Goal: Book appointment/travel/reservation

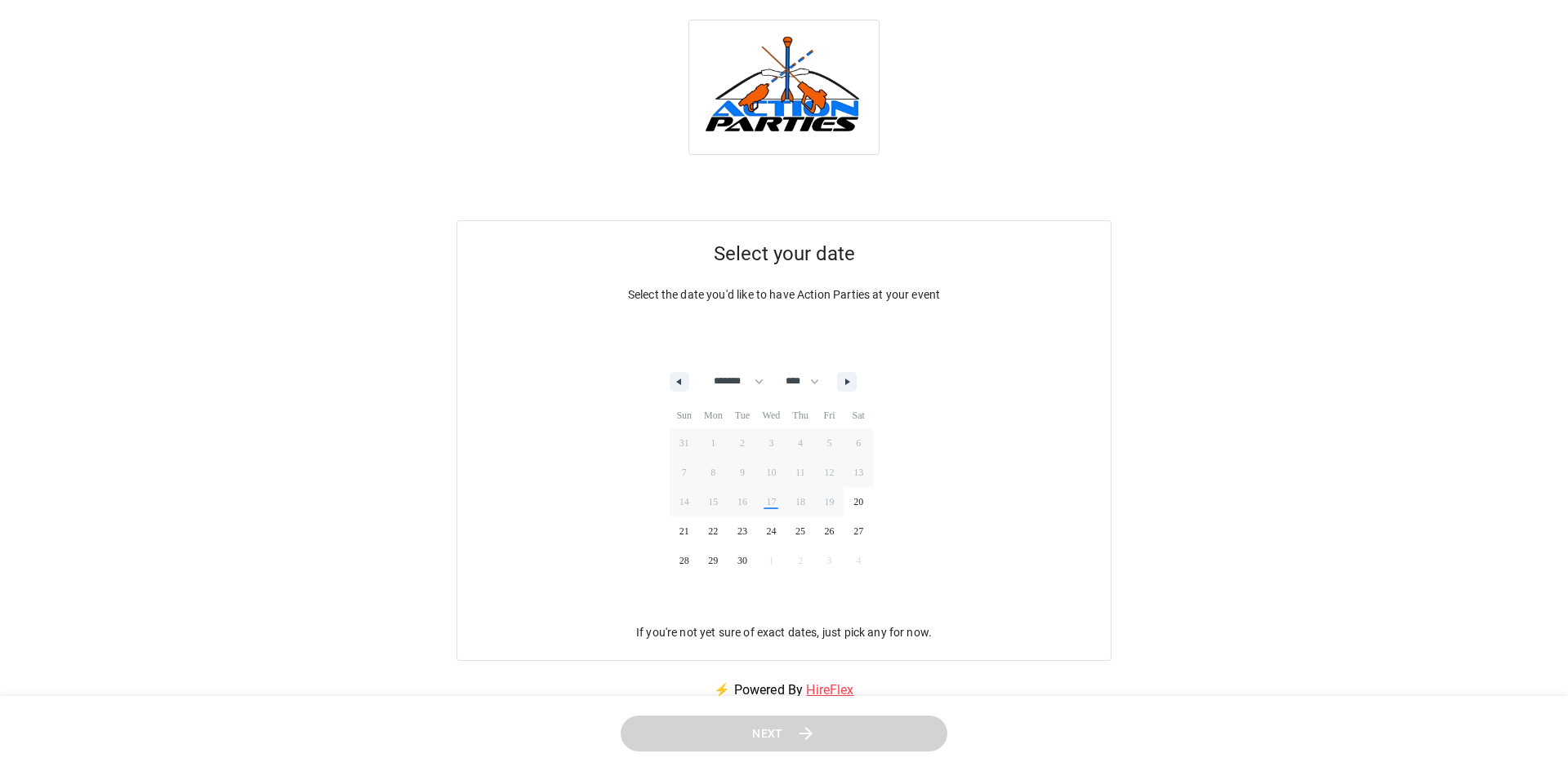
select select "*"
select select "****"
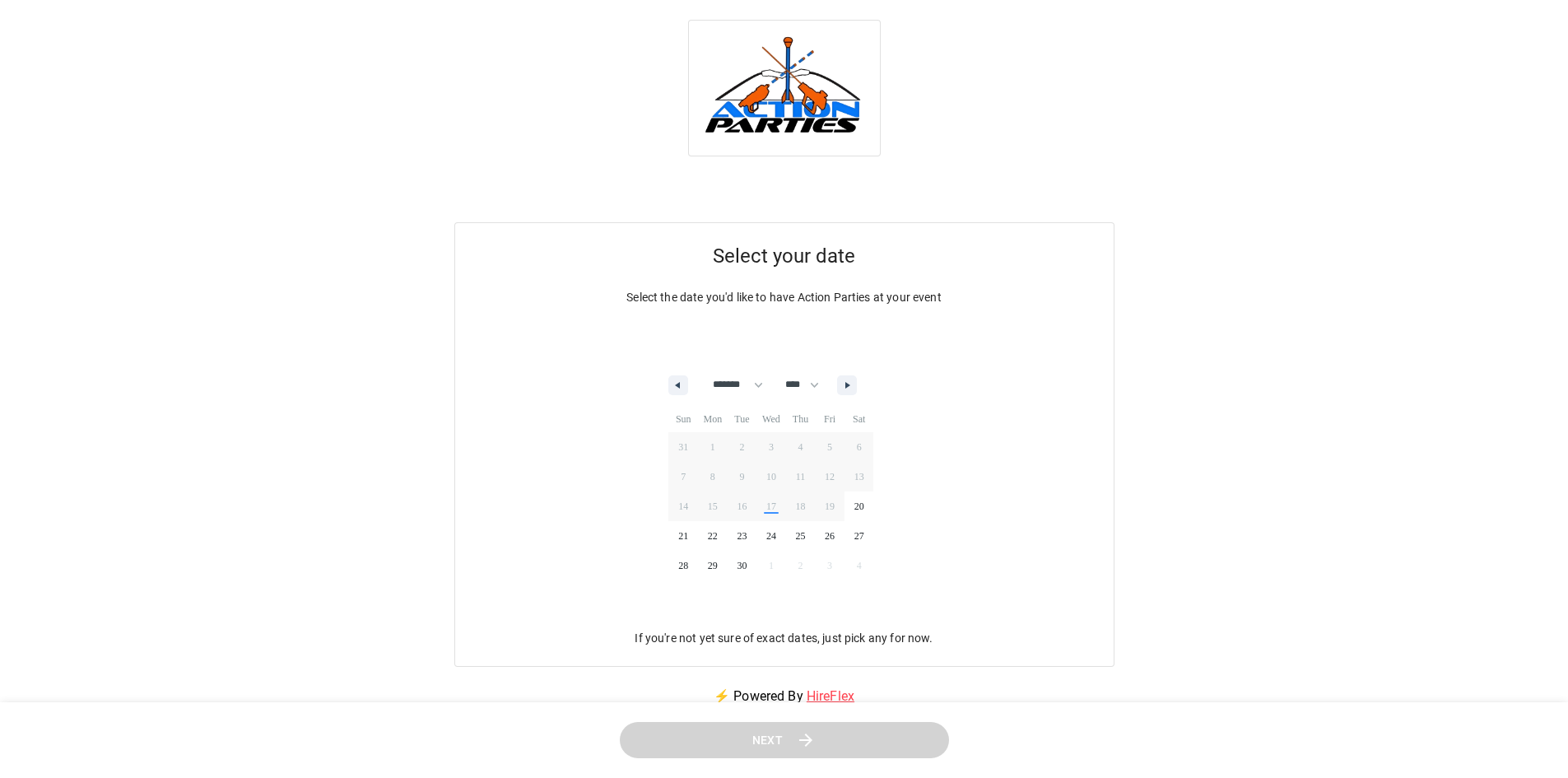
click at [865, 374] on div "******* ******** ***** ***** *** **** **** ****** ********* ******* ******** **…" at bounding box center [764, 382] width 205 height 50
click at [854, 385] on icon "button" at bounding box center [849, 386] width 8 height 7
select select "**"
click at [696, 605] on span "30" at bounding box center [683, 596] width 30 height 22
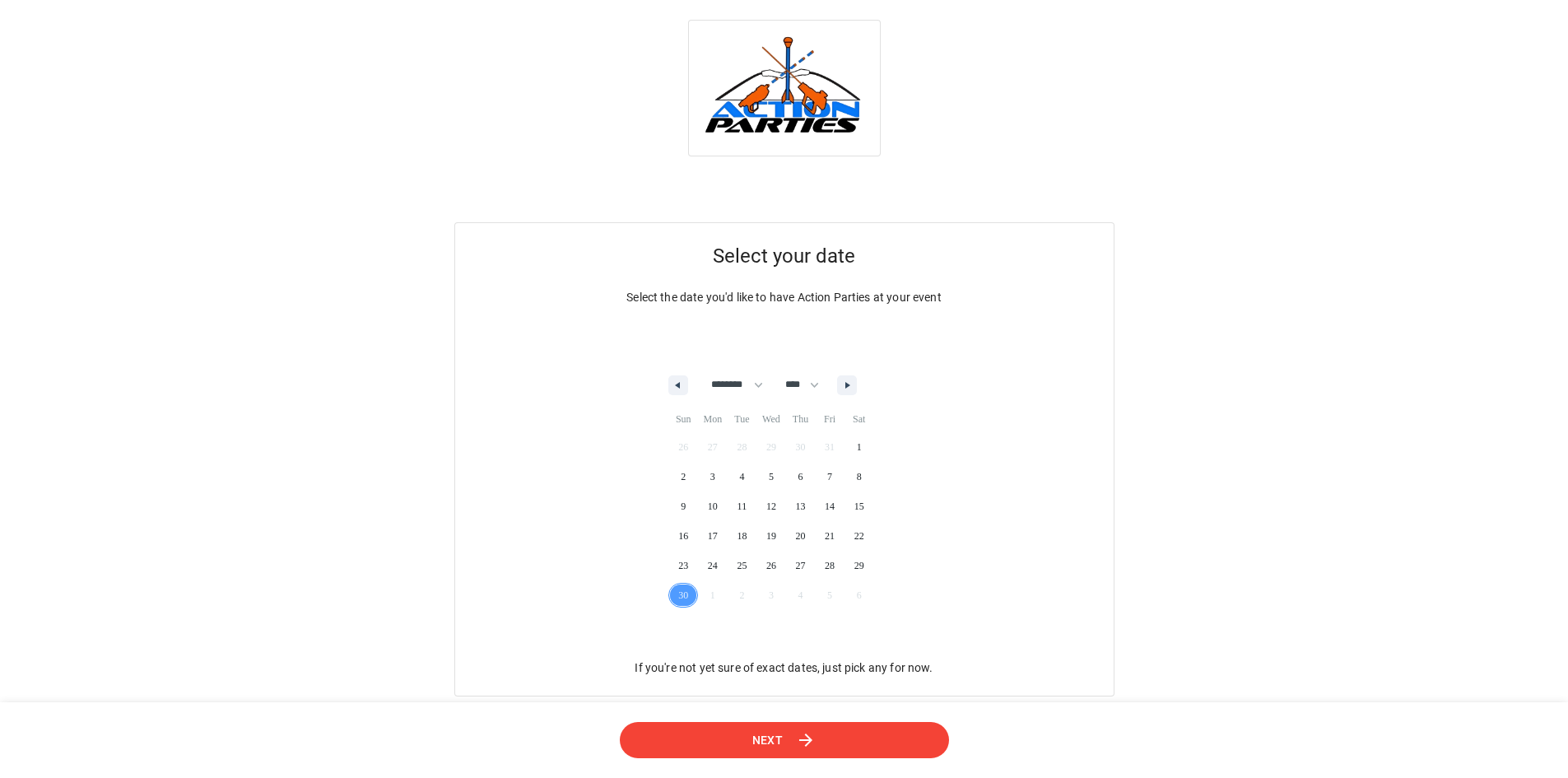
click at [805, 729] on button "Next" at bounding box center [784, 739] width 330 height 37
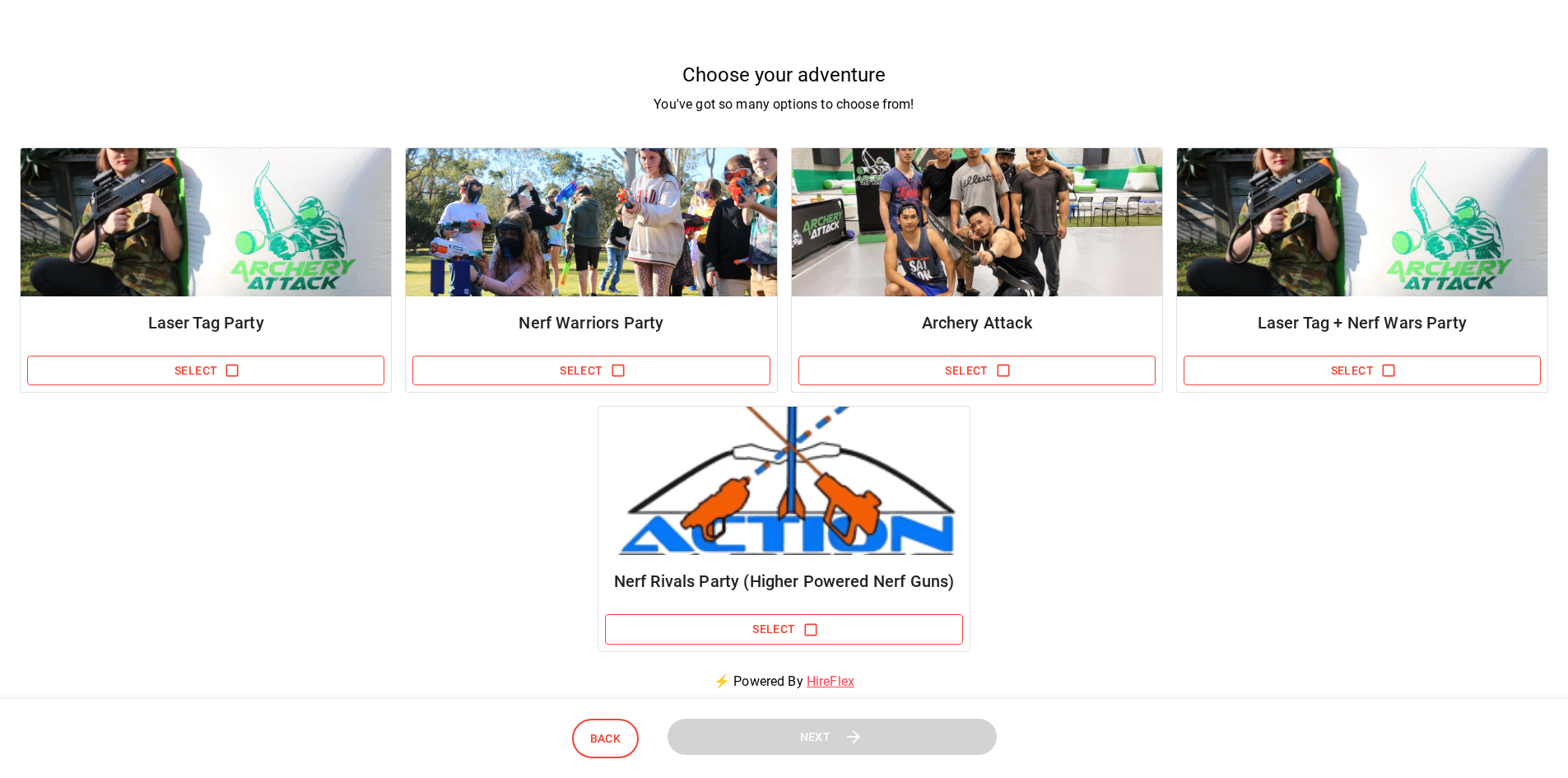
scroll to position [165, 0]
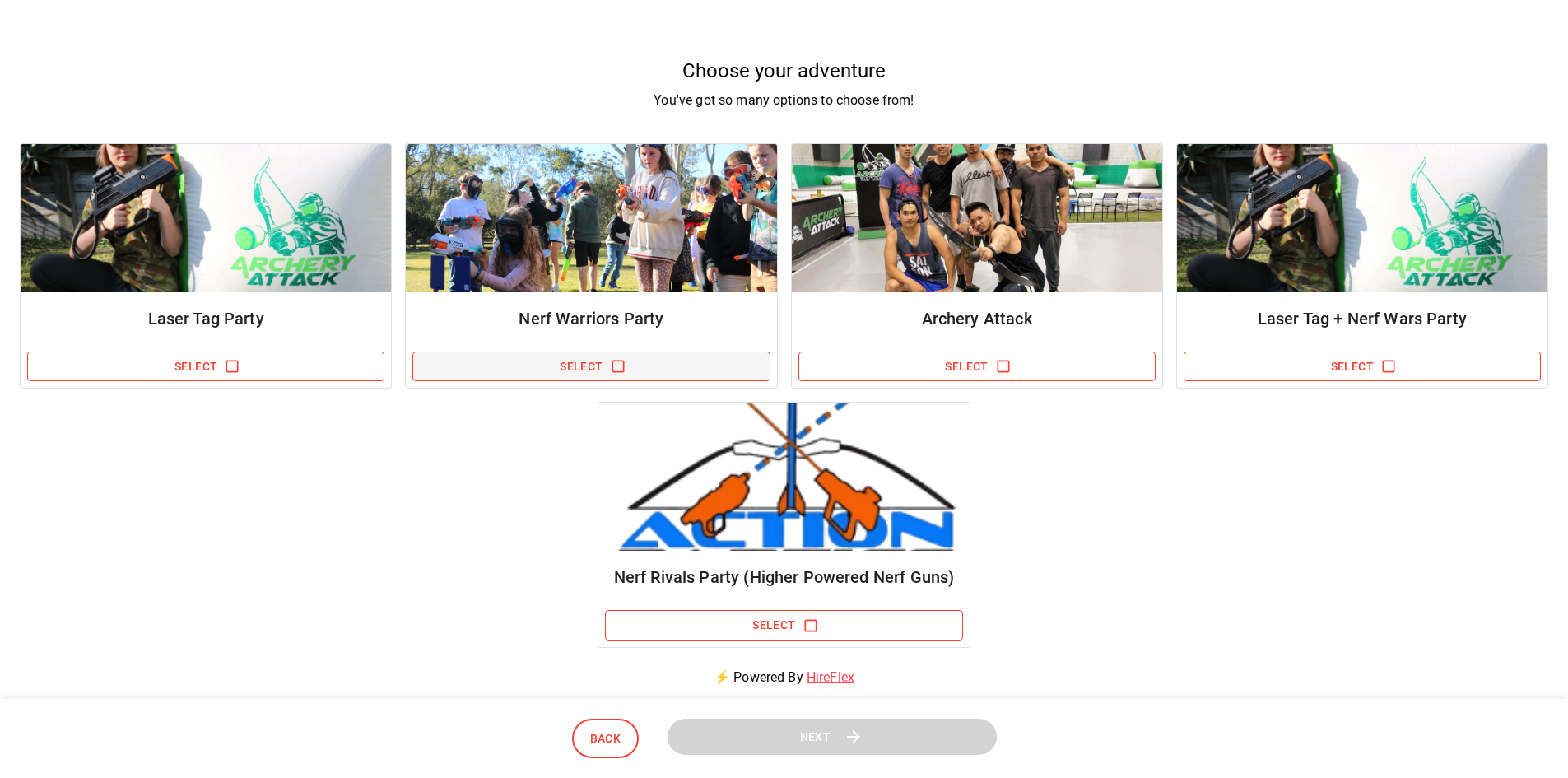
click at [580, 370] on button "Select" at bounding box center [591, 367] width 357 height 31
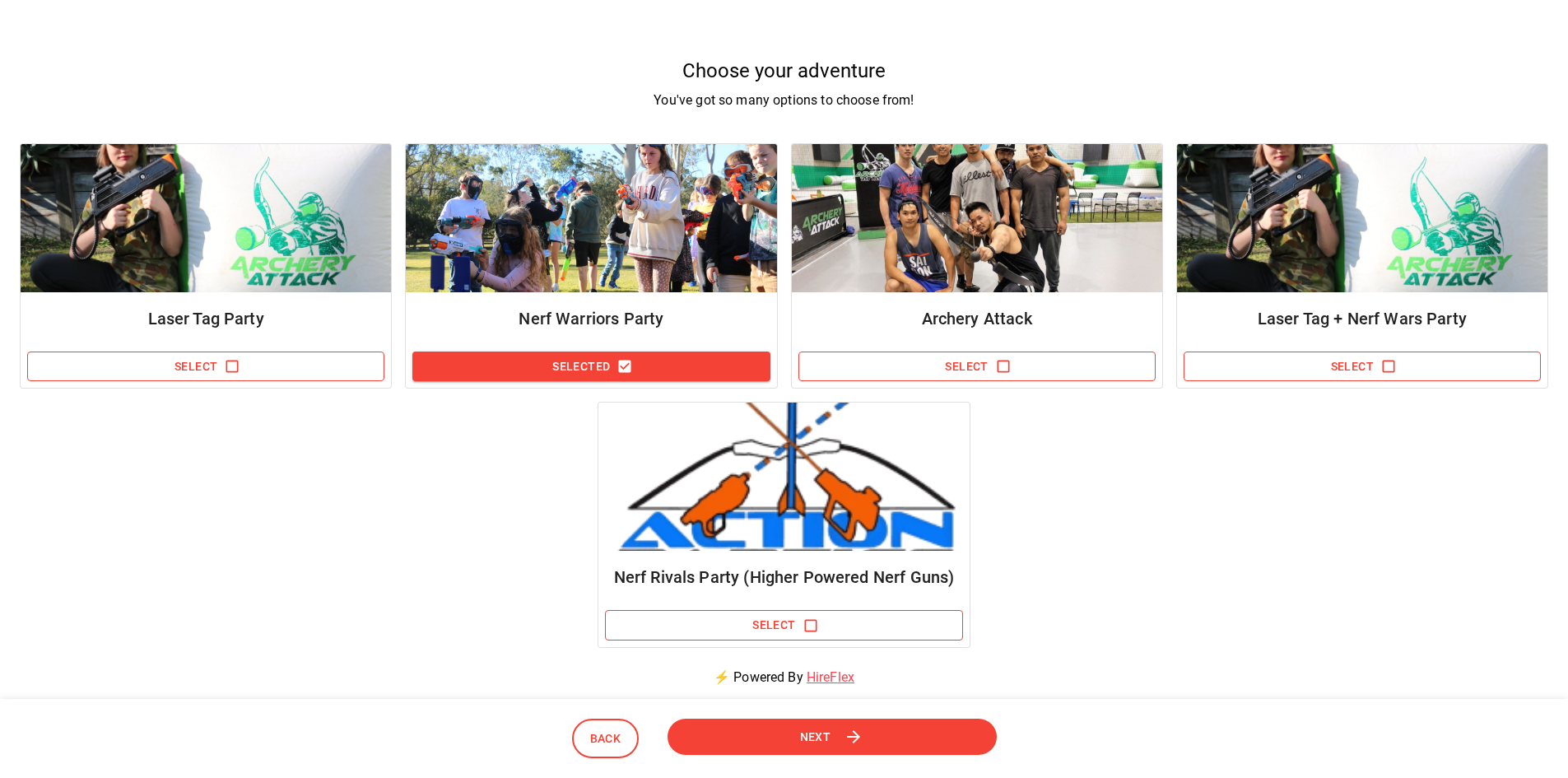
click at [849, 741] on icon at bounding box center [854, 737] width 20 height 20
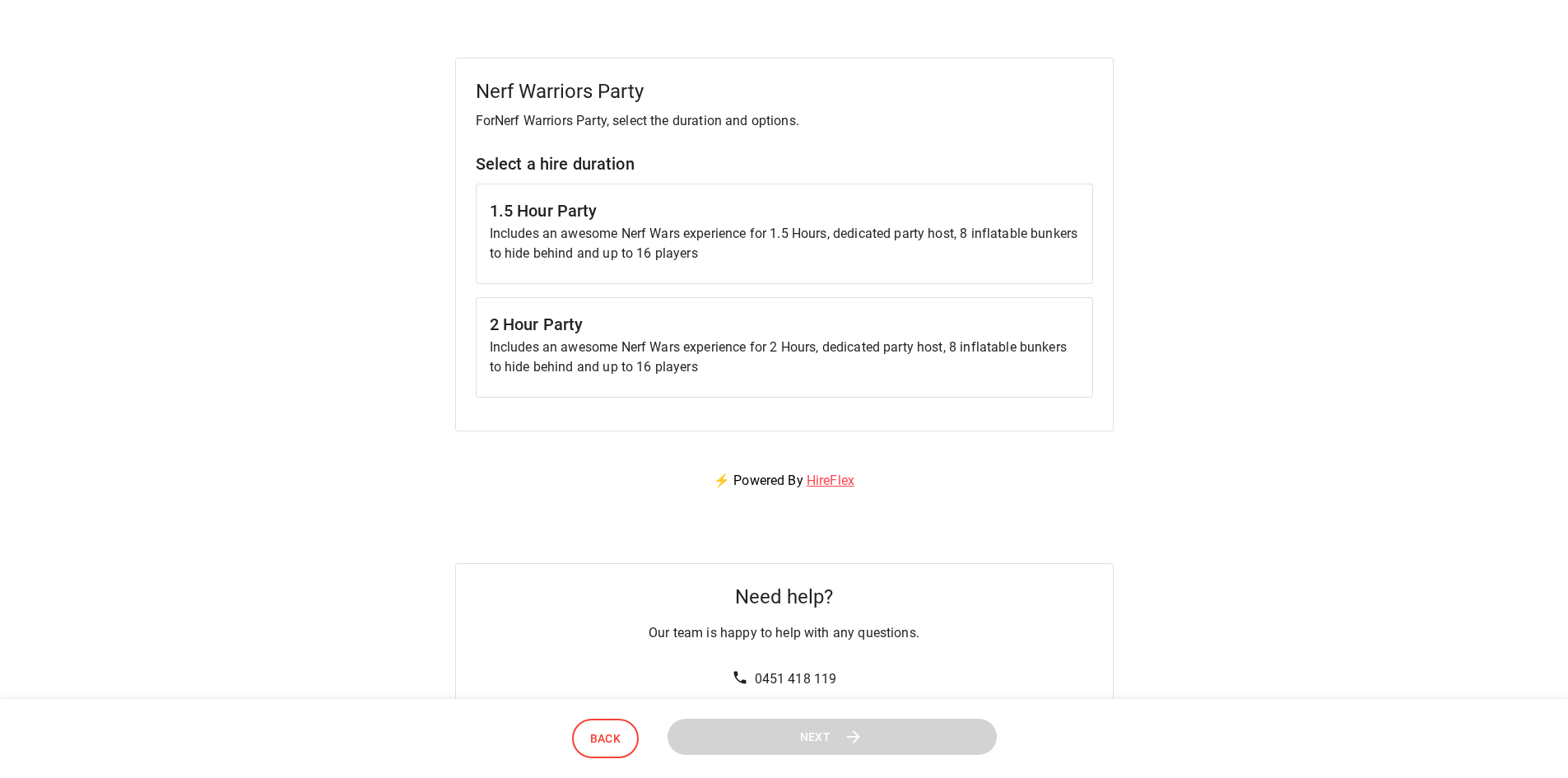
scroll to position [0, 0]
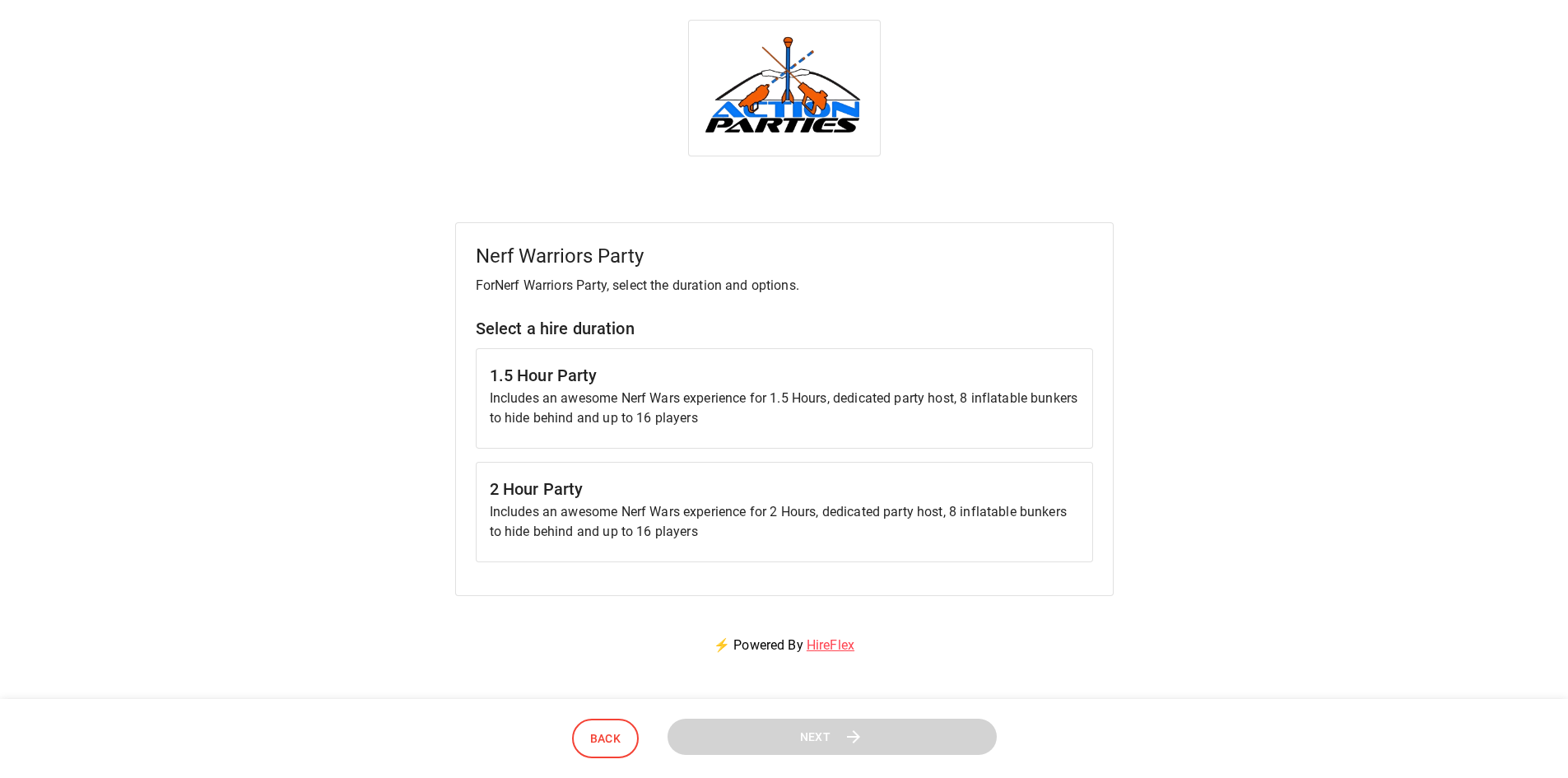
click at [656, 400] on p "Includes an awesome Nerf Wars experience for 1.5 Hours, dedicated party host, 8…" at bounding box center [784, 408] width 590 height 40
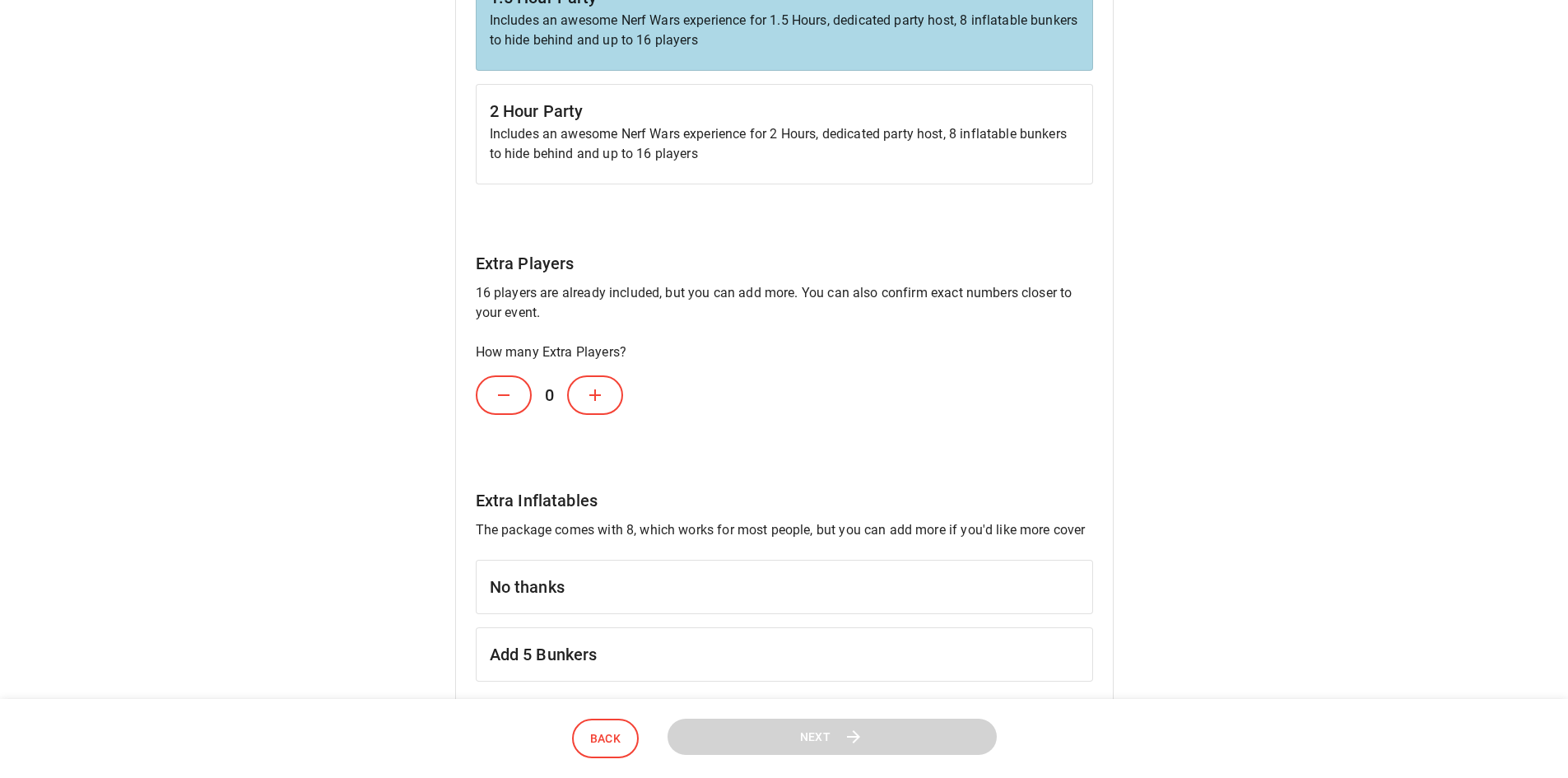
scroll to position [412, 0]
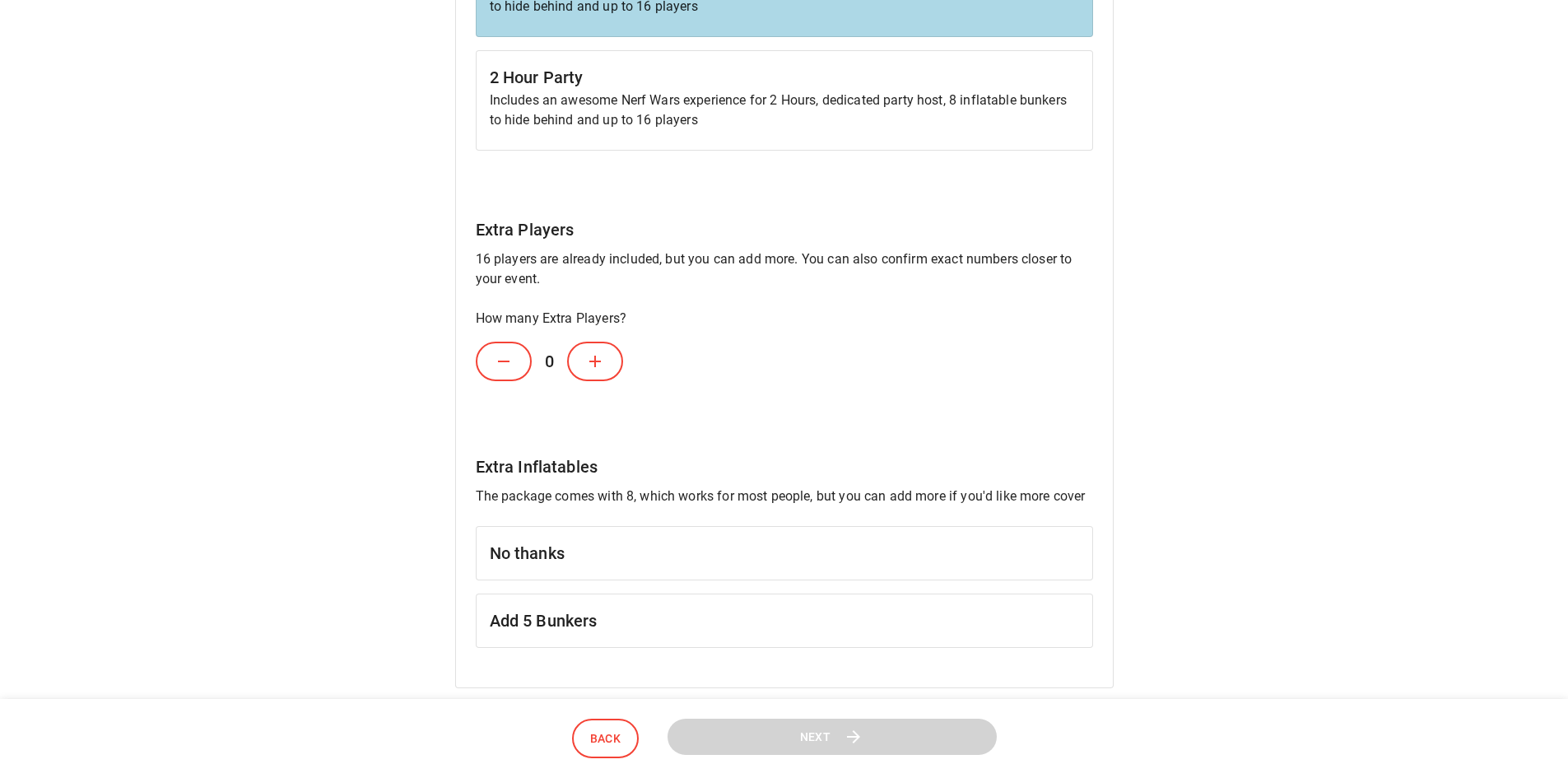
click at [561, 556] on h6 "No thanks" at bounding box center [784, 553] width 590 height 27
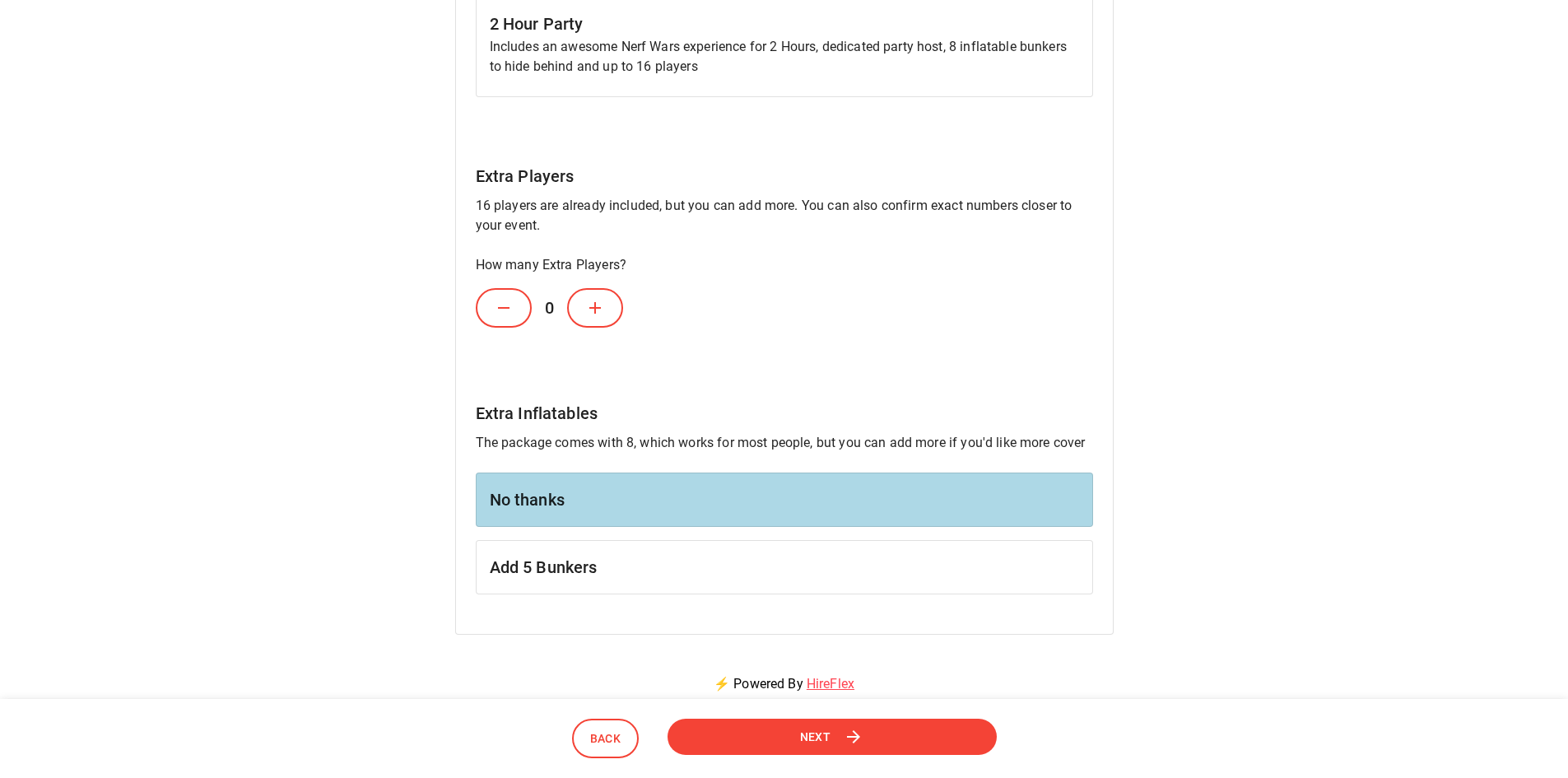
scroll to position [494, 0]
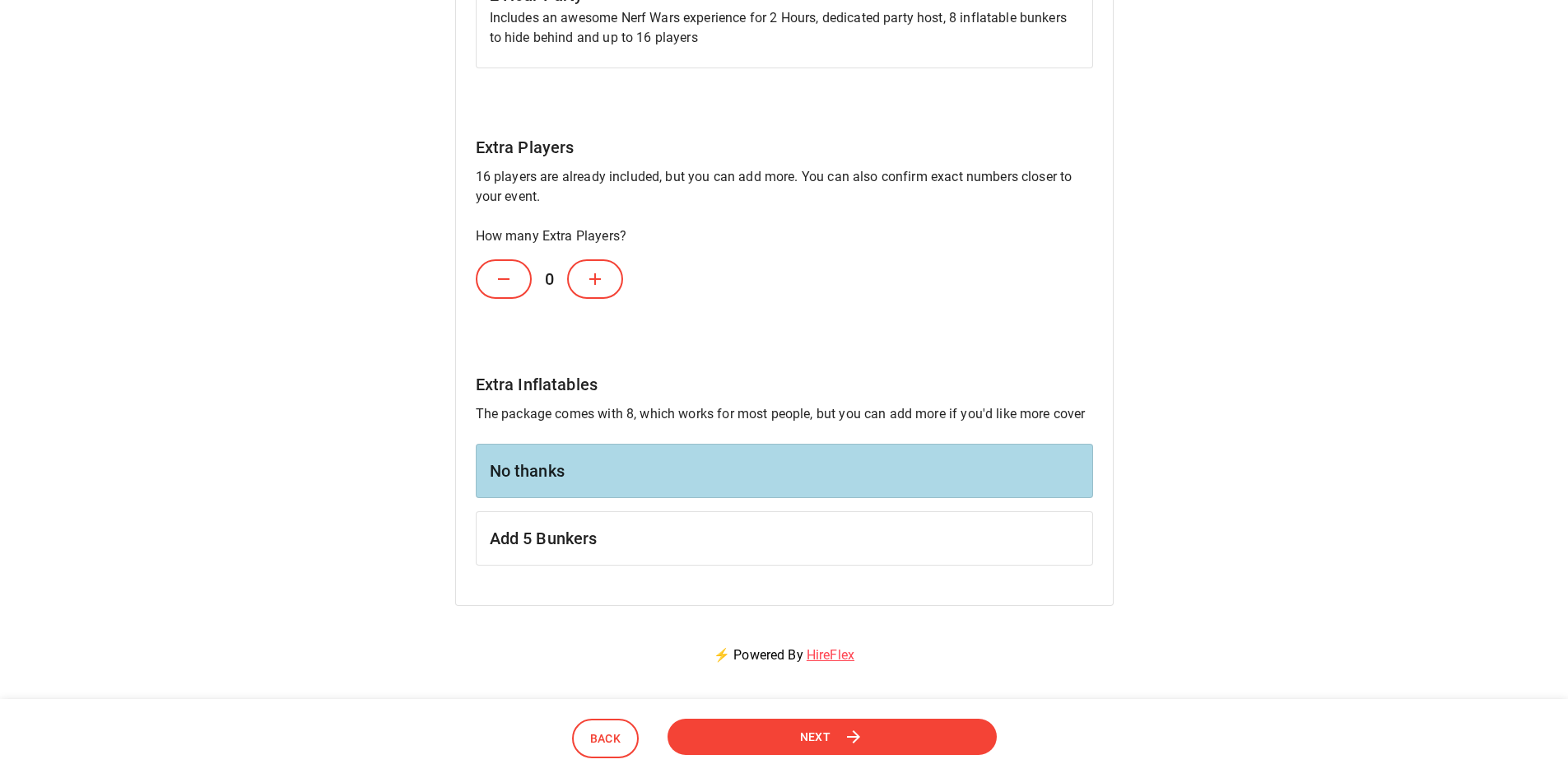
click at [880, 734] on button "Next" at bounding box center [832, 737] width 330 height 37
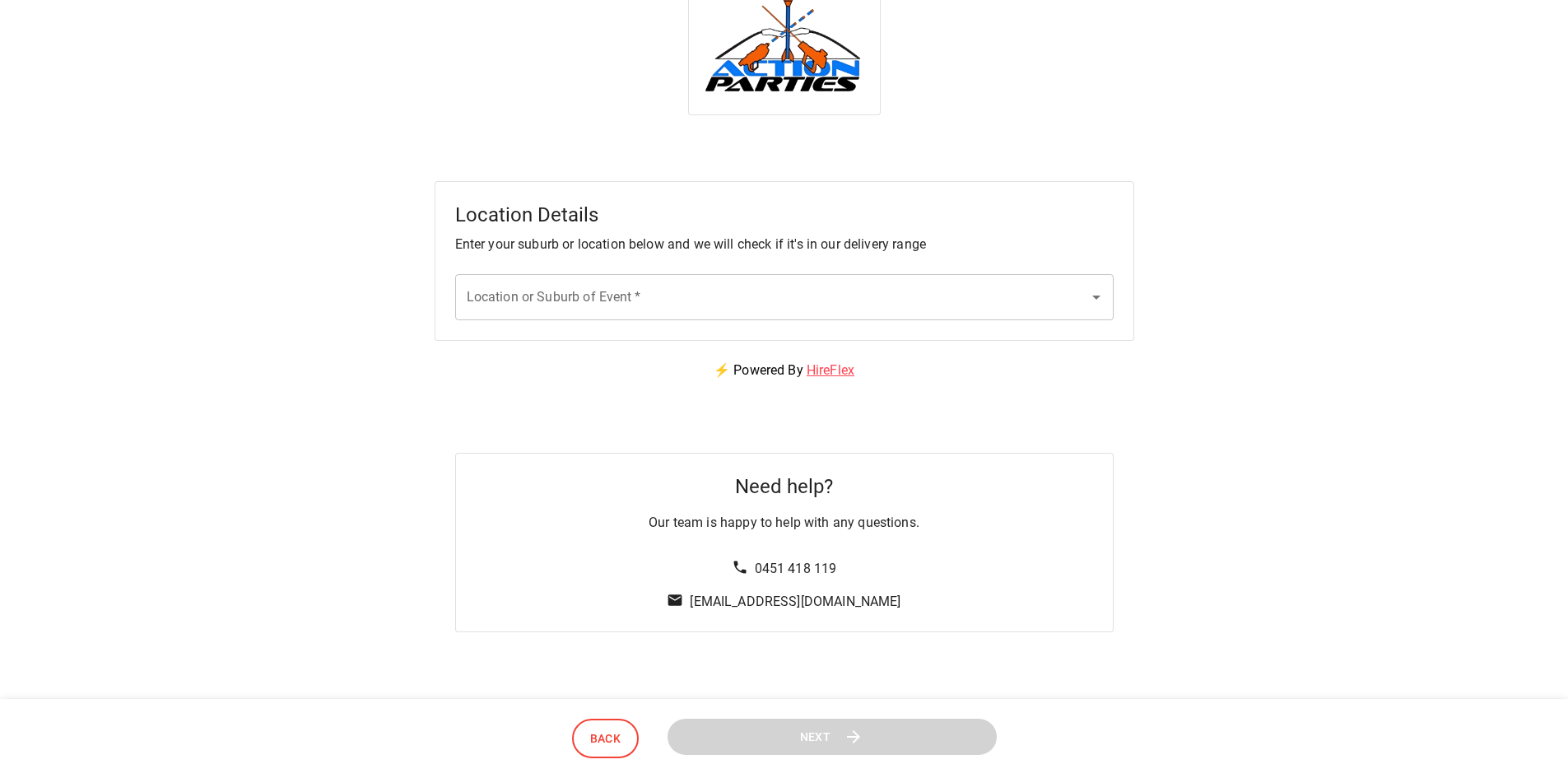
scroll to position [0, 0]
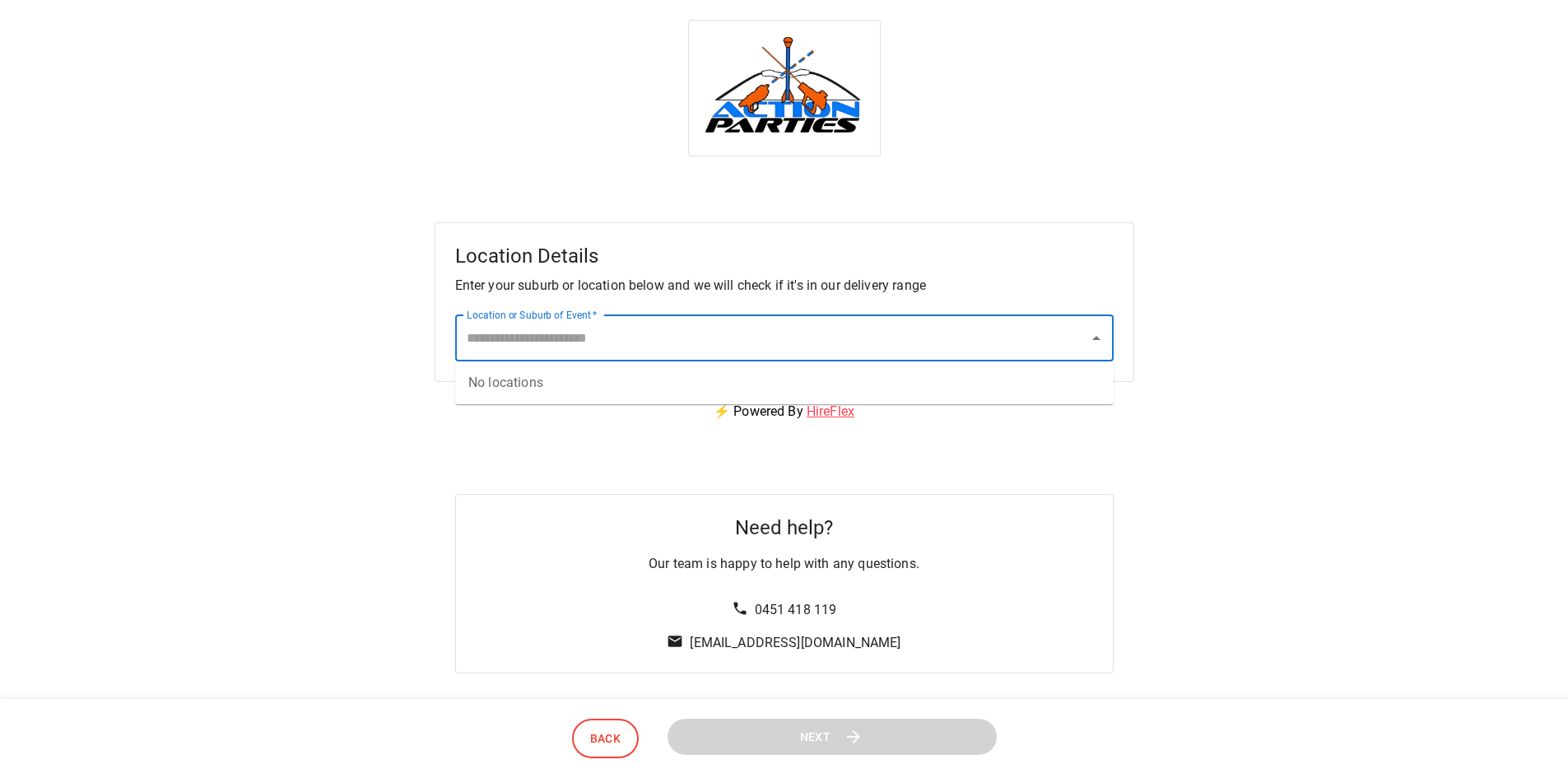
click at [773, 336] on input "Location or Suburb of Event   *" at bounding box center [772, 339] width 619 height 32
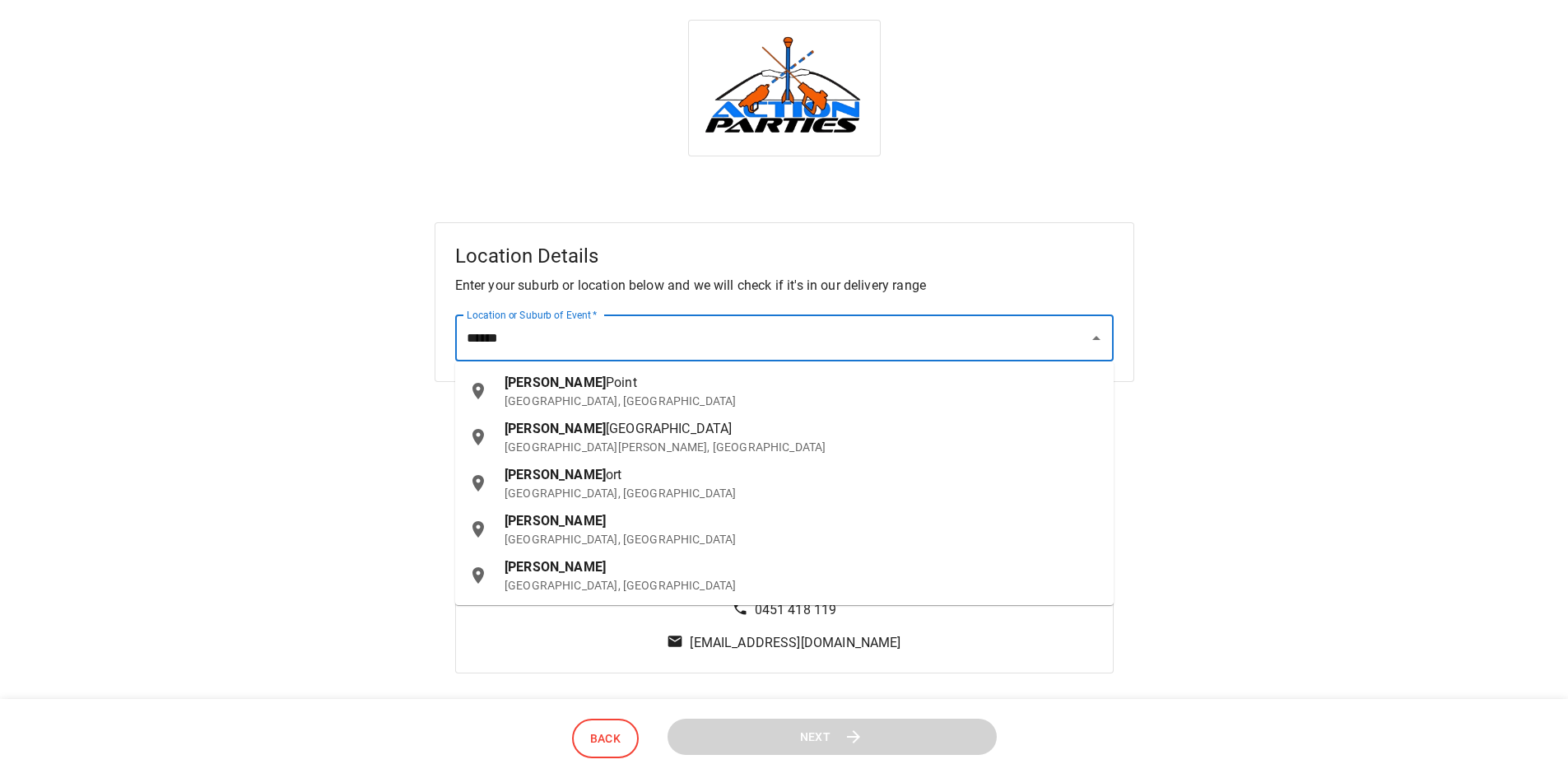
click at [577, 393] on p "[GEOGRAPHIC_DATA], [GEOGRAPHIC_DATA]" at bounding box center [802, 400] width 596 height 17
type input "**********"
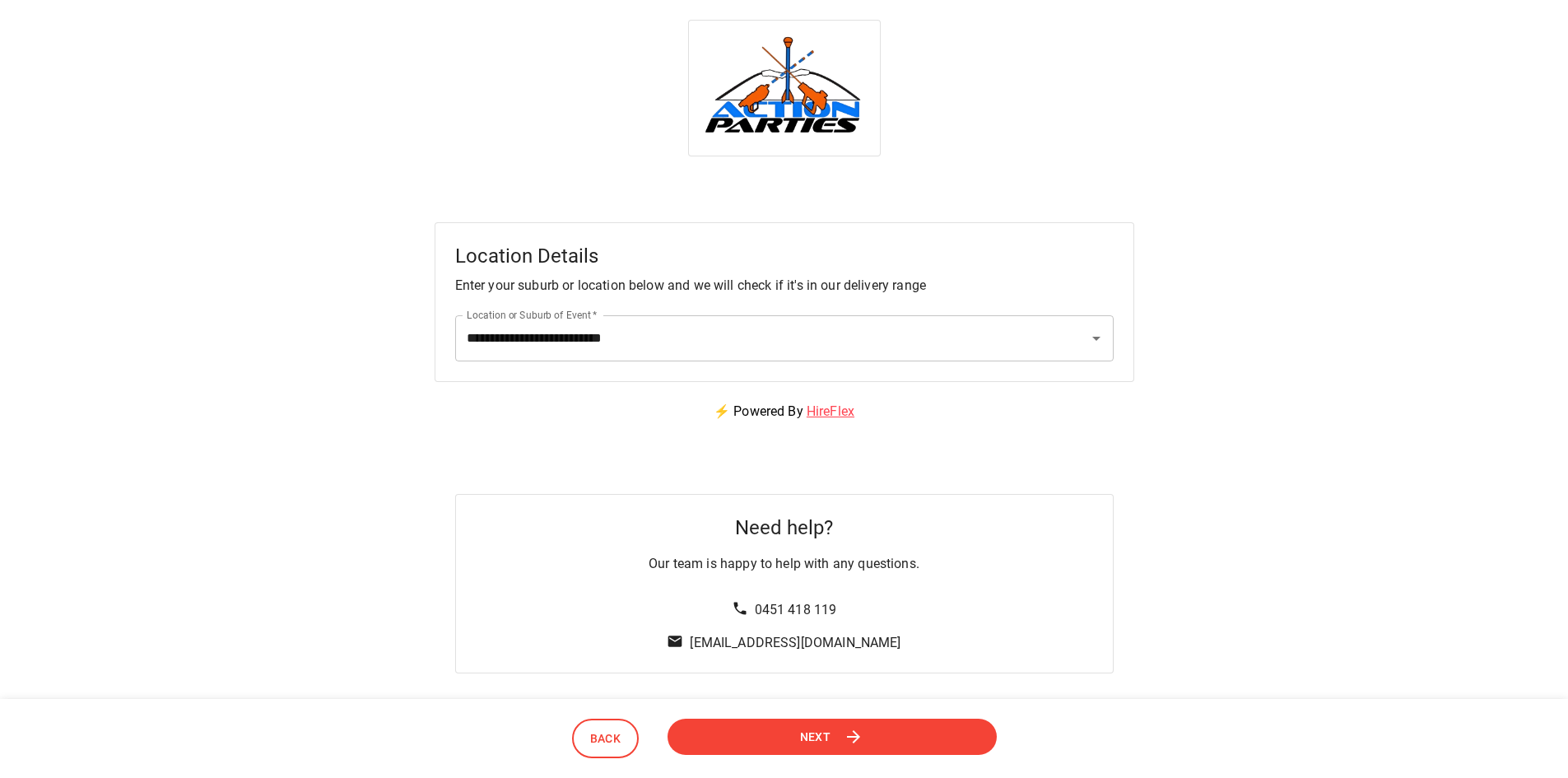
click at [856, 736] on icon at bounding box center [854, 737] width 20 height 20
